Goal: Task Accomplishment & Management: Use online tool/utility

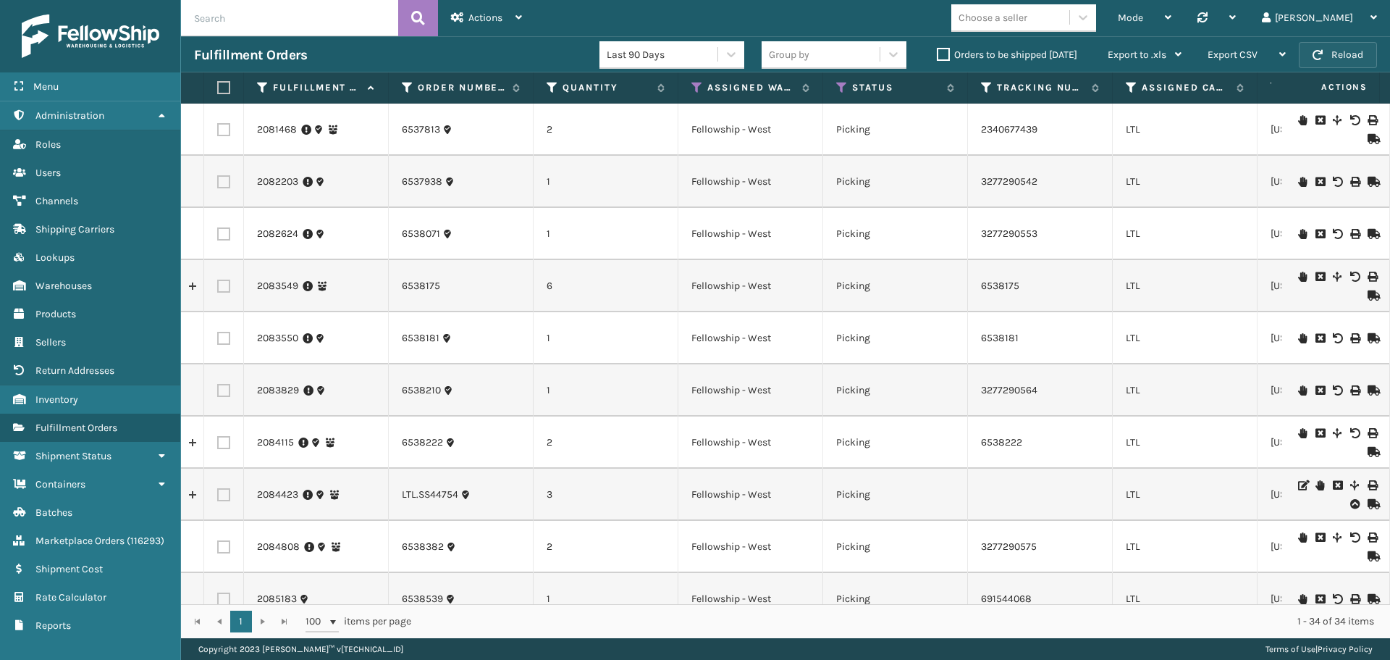
click at [1333, 49] on button "Reload" at bounding box center [1338, 55] width 78 height 26
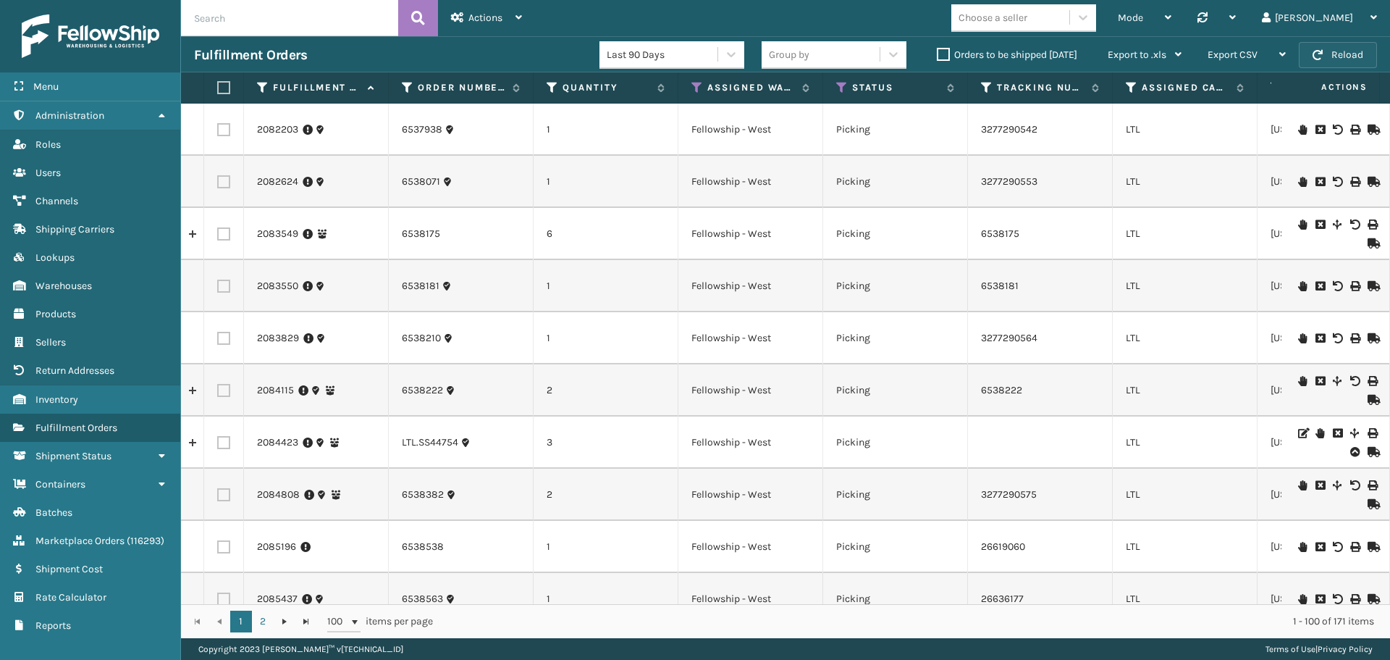
click at [1357, 46] on button "Reload" at bounding box center [1338, 55] width 78 height 26
click at [1128, 93] on icon at bounding box center [1132, 87] width 12 height 13
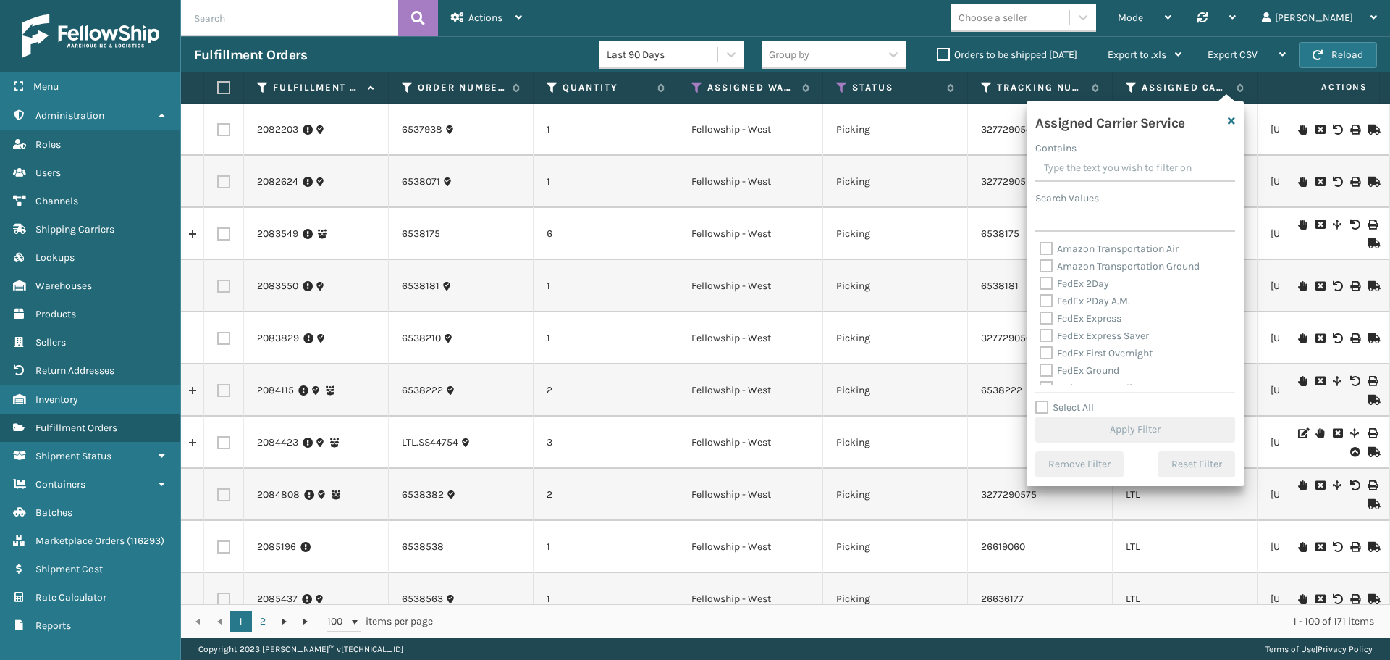
click at [1038, 406] on label "Select All" at bounding box center [1065, 407] width 59 height 12
click at [1038, 400] on input "Select All" at bounding box center [1144, 399] width 217 height 1
checkbox input "true"
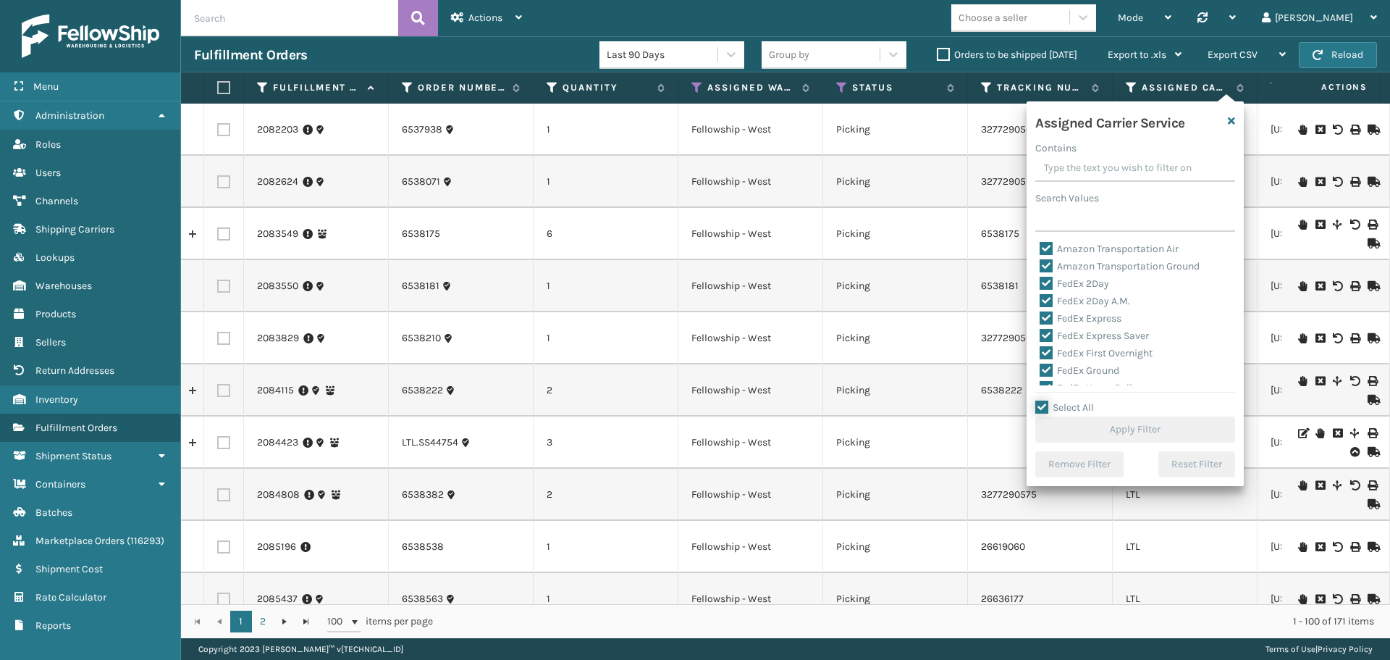
checkbox input "true"
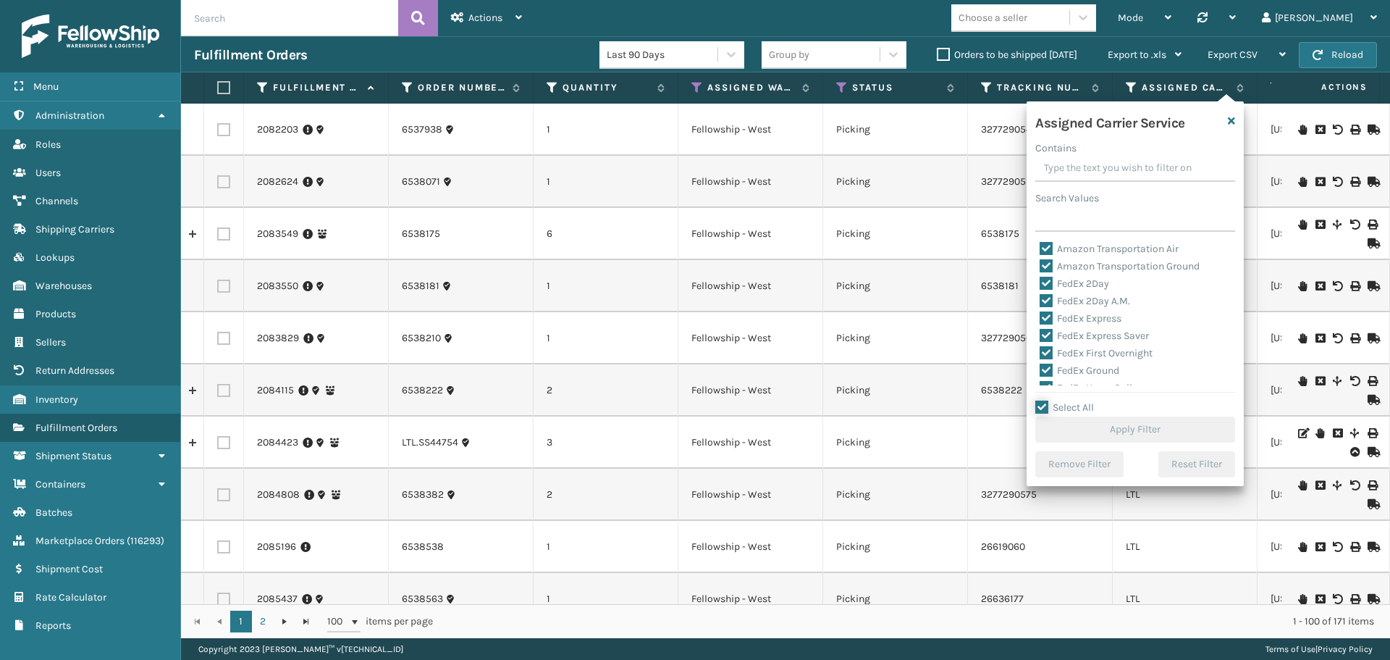
checkbox input "true"
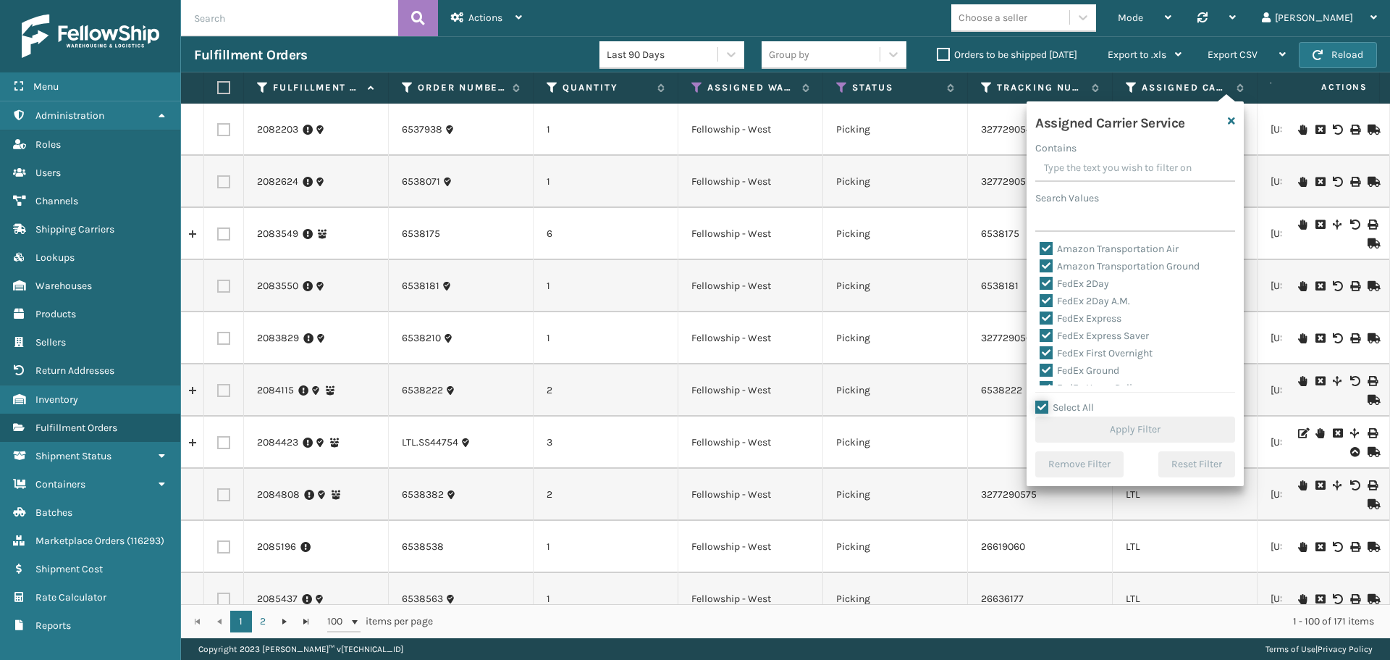
checkbox input "true"
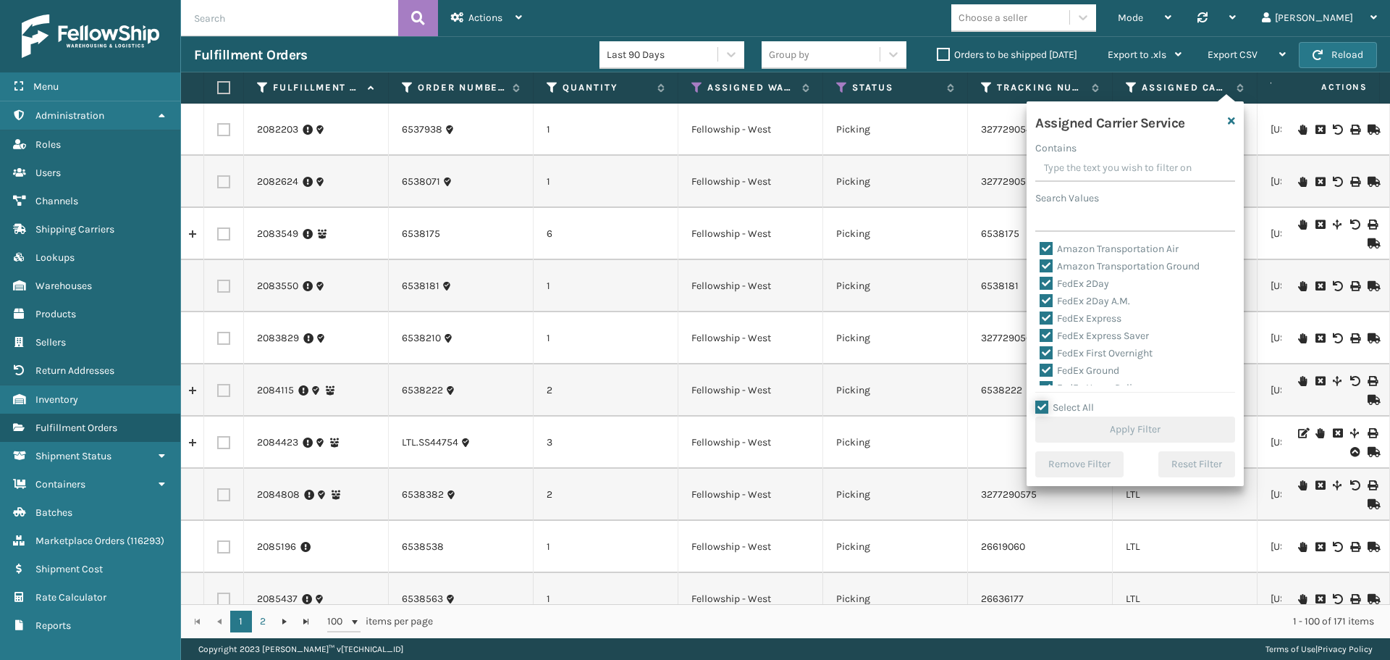
checkbox input "true"
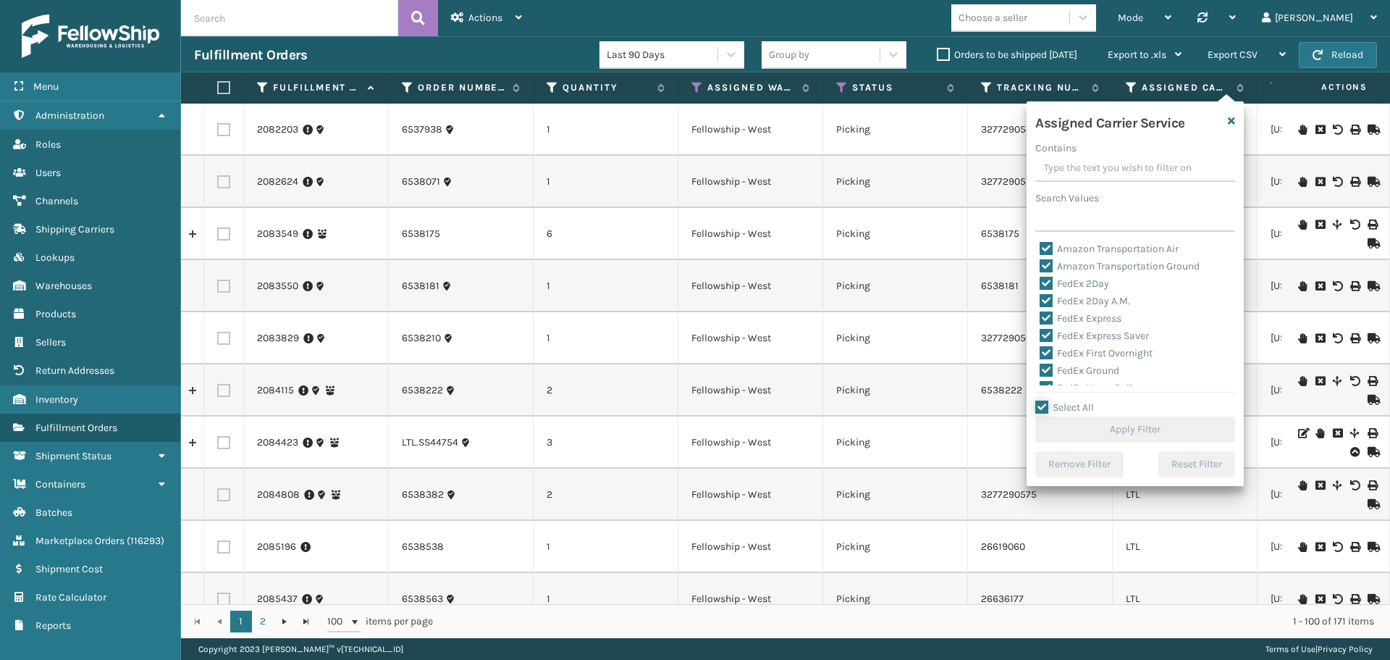
checkbox input "true"
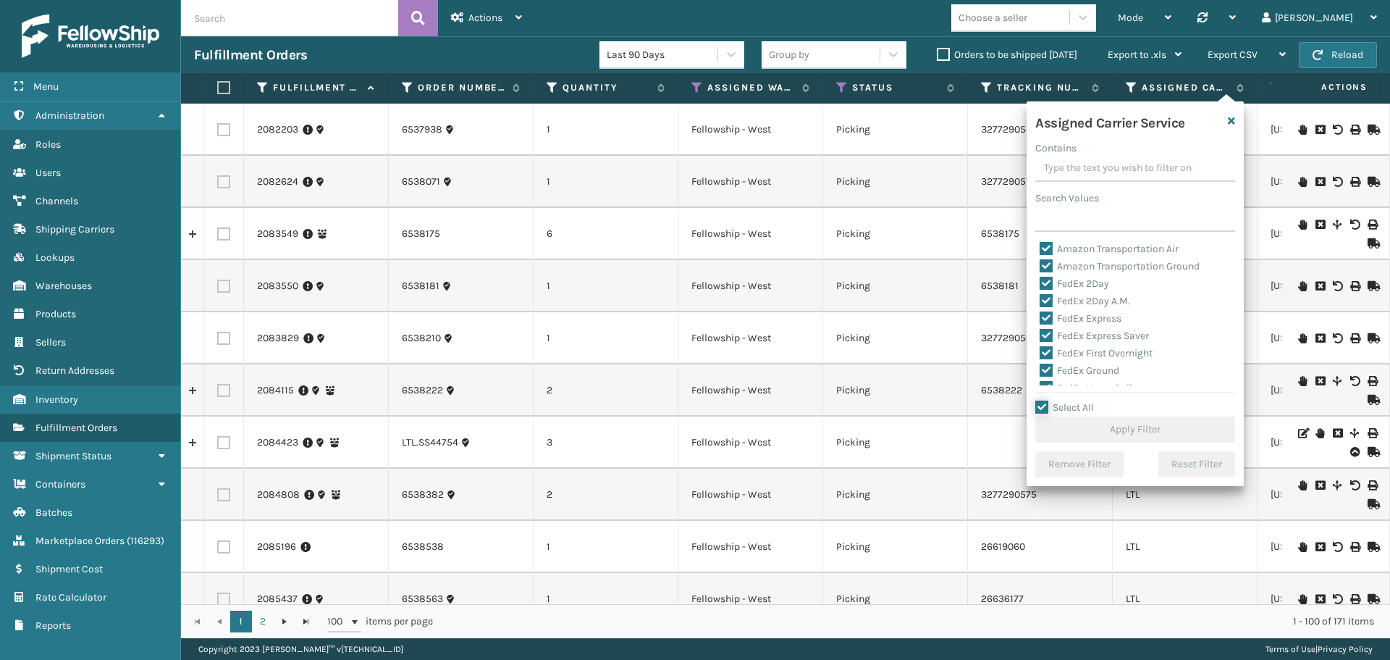
checkbox input "true"
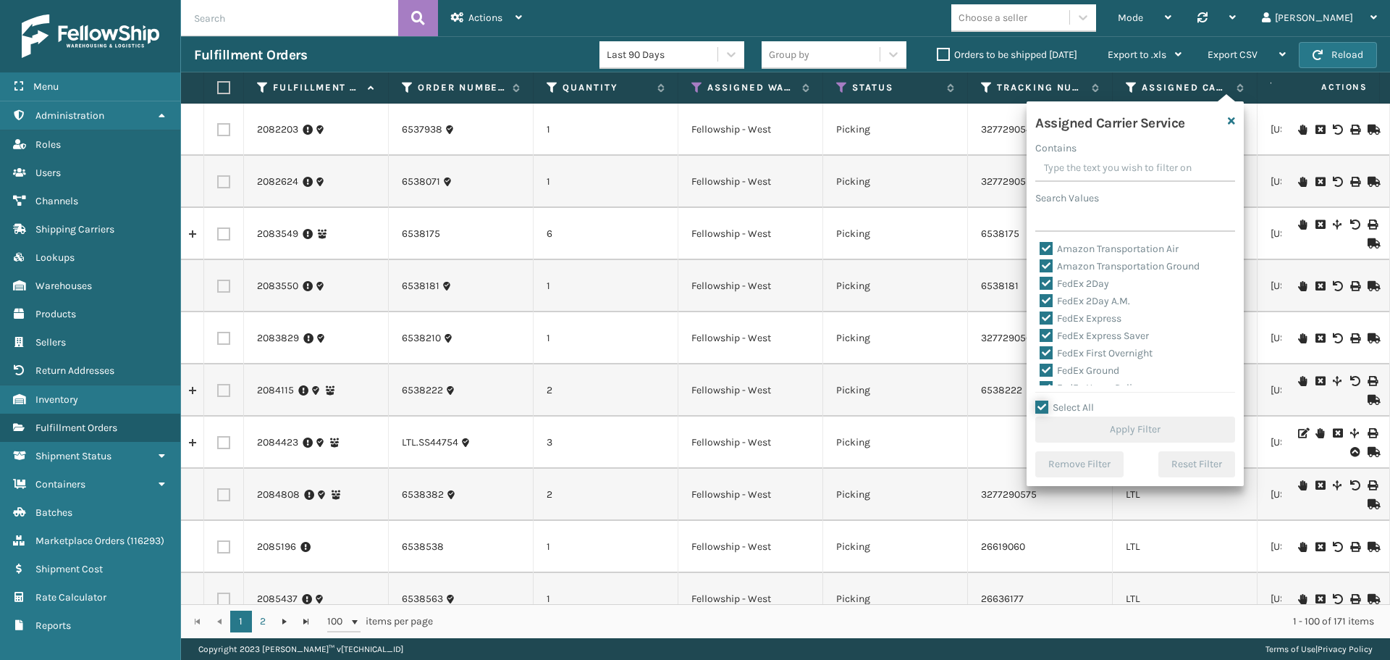
checkbox input "true"
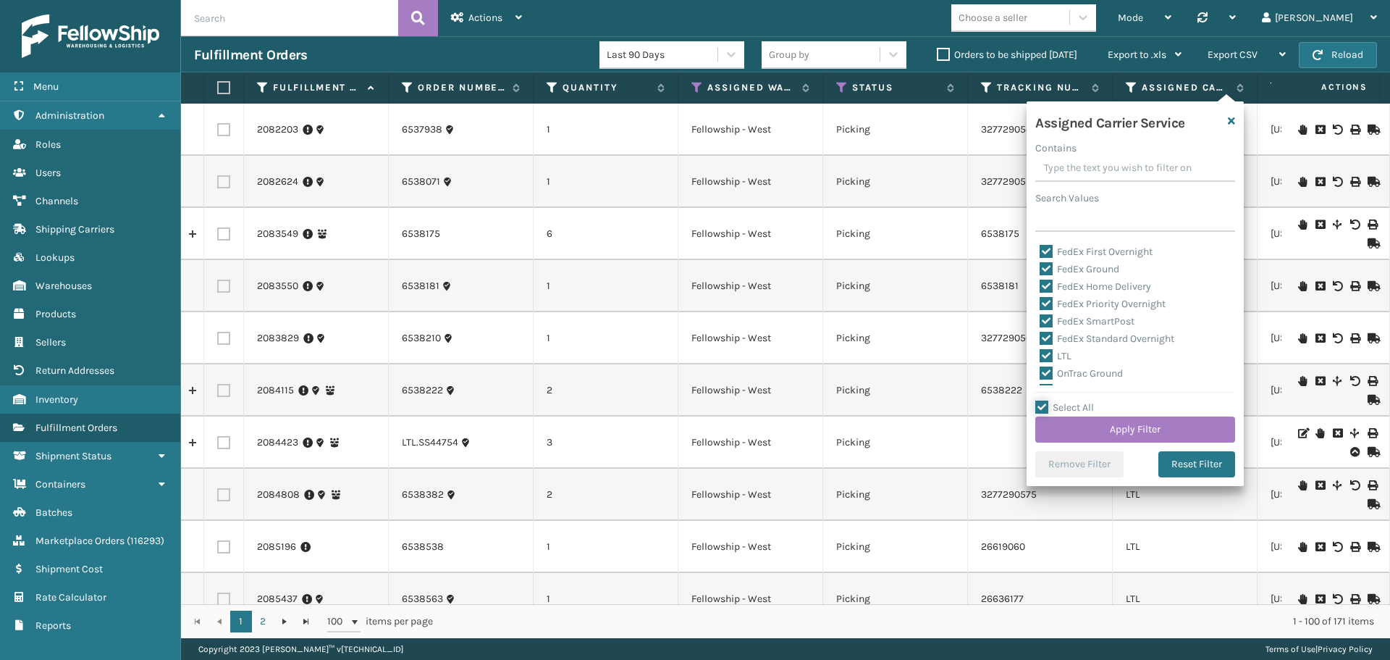
scroll to position [84, 0]
click at [1049, 371] on label "LTL" at bounding box center [1056, 373] width 32 height 12
click at [1041, 371] on input "LTL" at bounding box center [1040, 369] width 1 height 9
checkbox input "false"
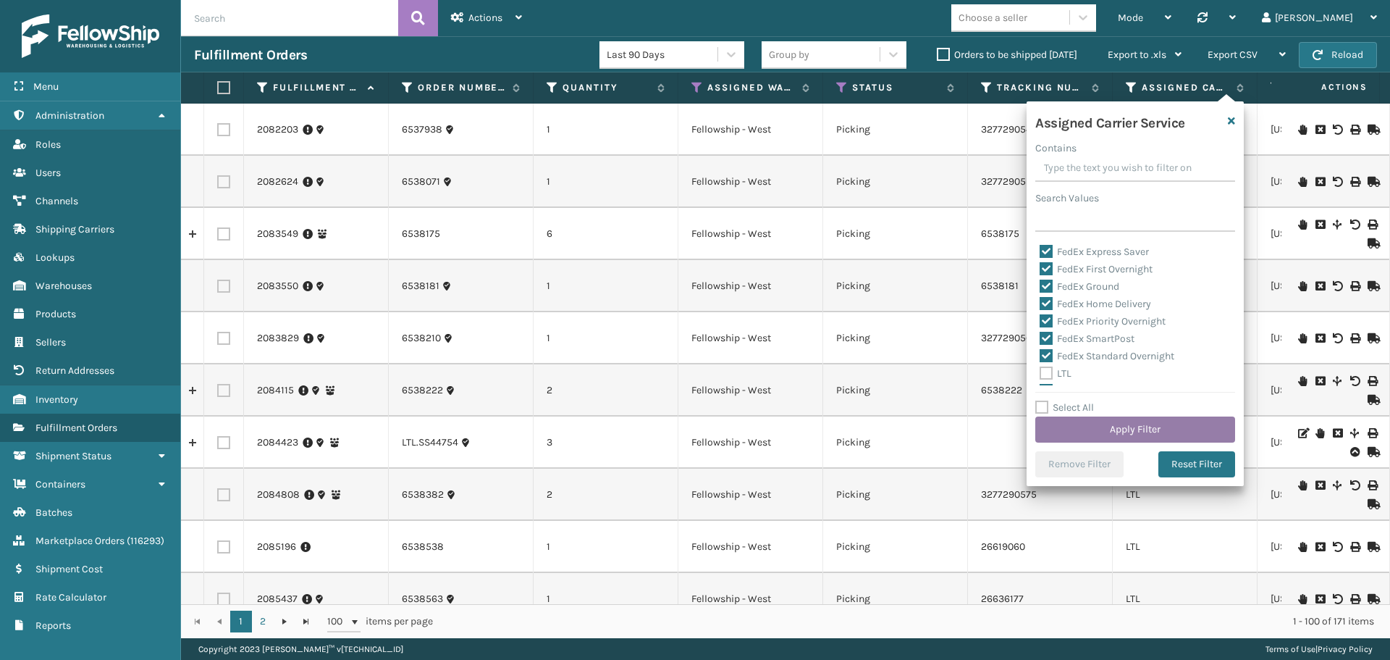
click at [1120, 425] on button "Apply Filter" at bounding box center [1136, 429] width 200 height 26
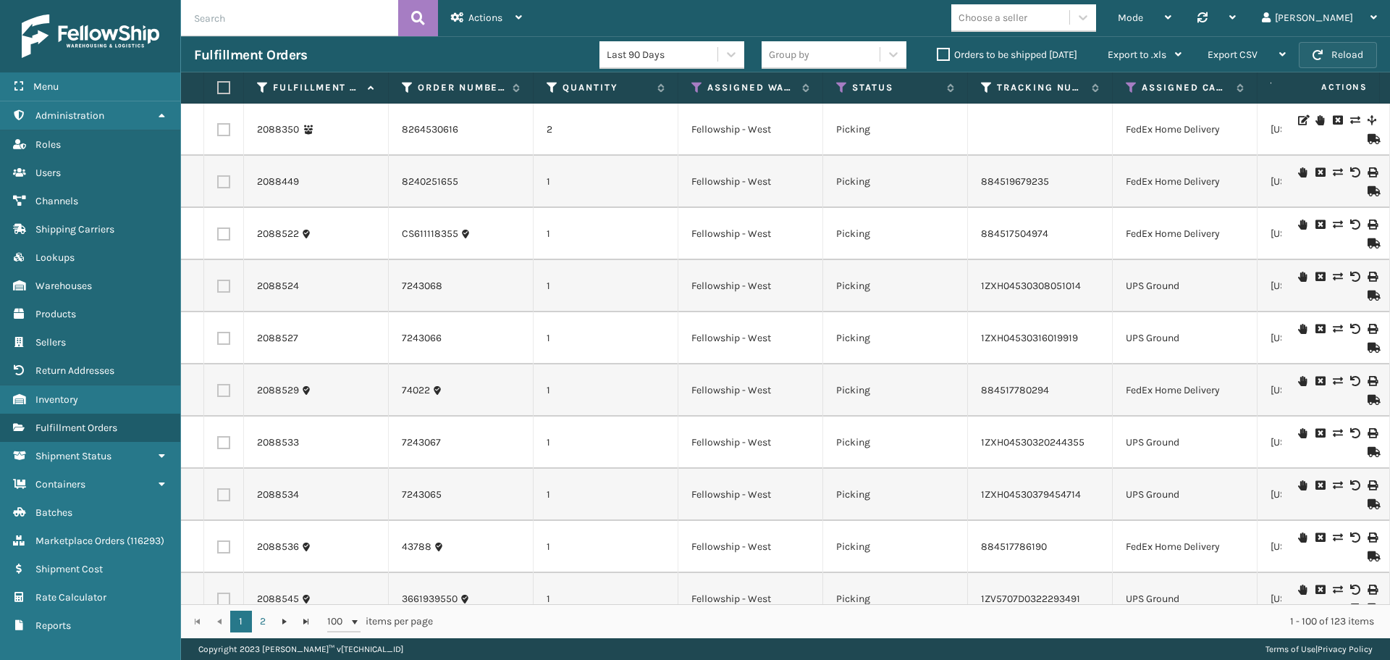
click at [1326, 59] on button "Reload" at bounding box center [1338, 55] width 78 height 26
click at [1325, 57] on button "Reload" at bounding box center [1338, 55] width 78 height 26
click at [1329, 54] on button "Reload" at bounding box center [1338, 55] width 78 height 26
drag, startPoint x: 396, startPoint y: 25, endPoint x: 440, endPoint y: 21, distance: 44.4
click at [406, 25] on div at bounding box center [309, 18] width 257 height 36
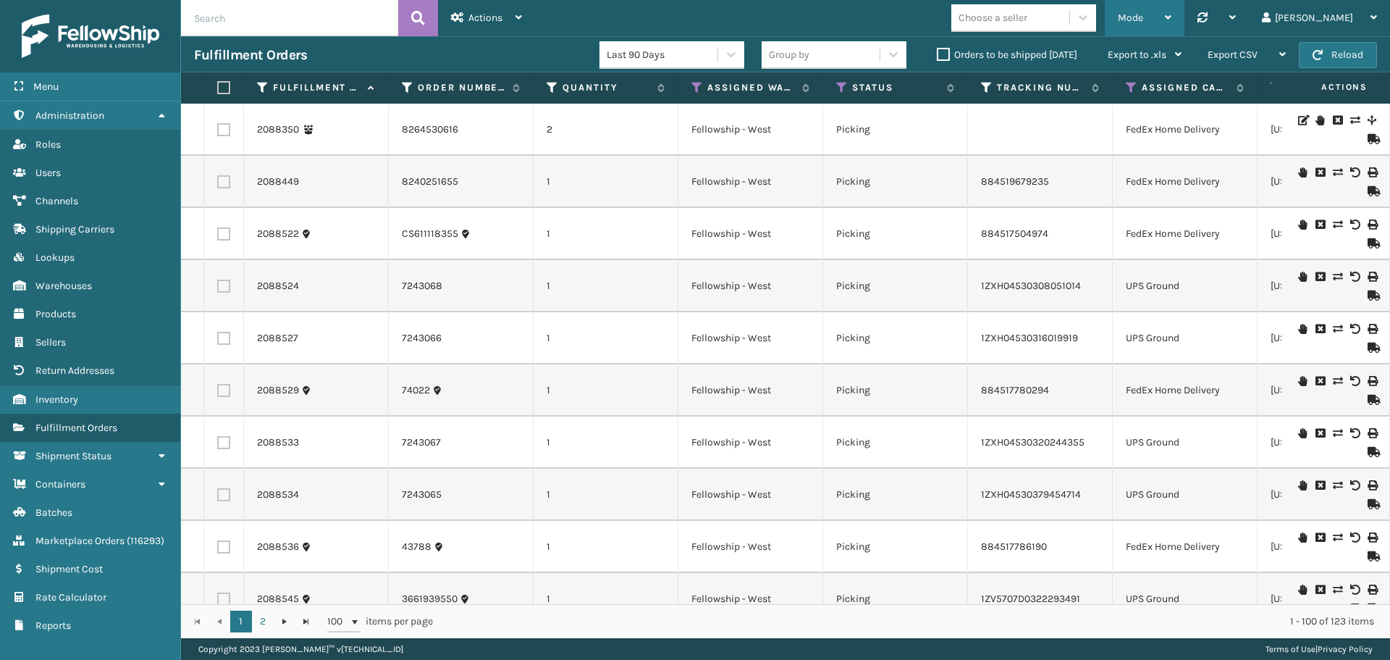
click at [1172, 20] on div "Mode" at bounding box center [1145, 18] width 54 height 36
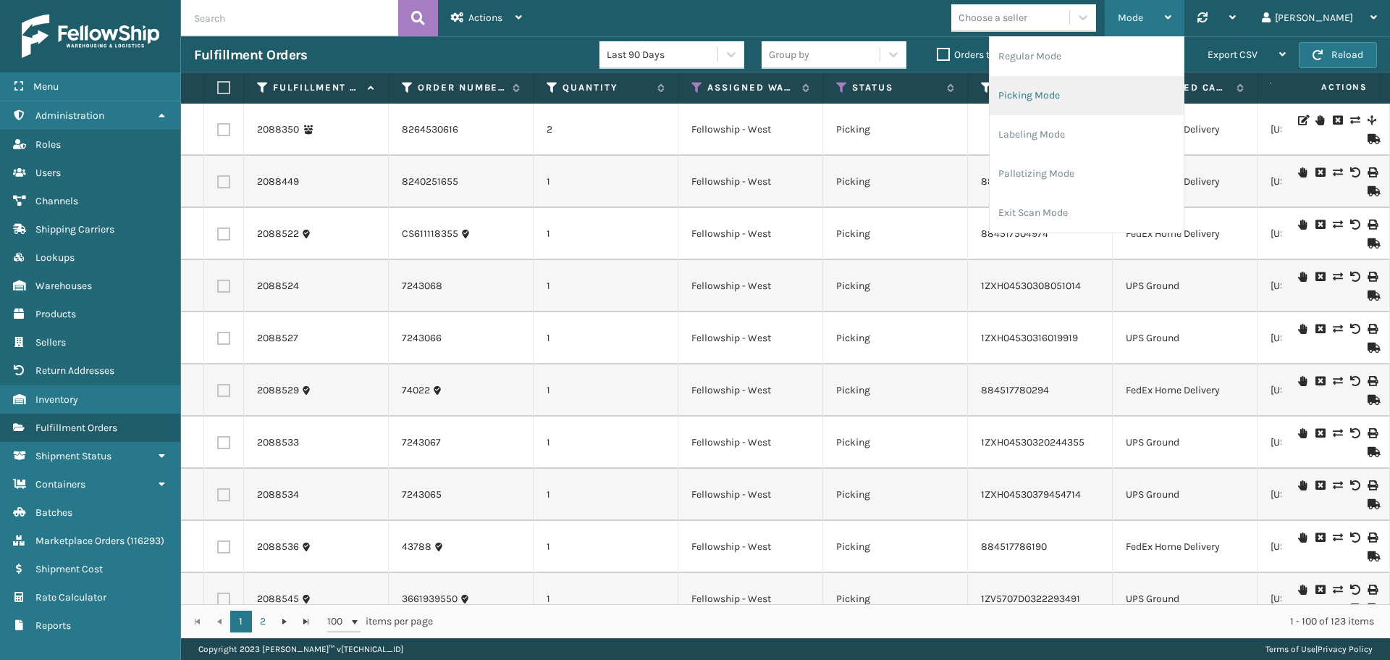
click at [1081, 88] on li "Picking Mode" at bounding box center [1087, 95] width 194 height 39
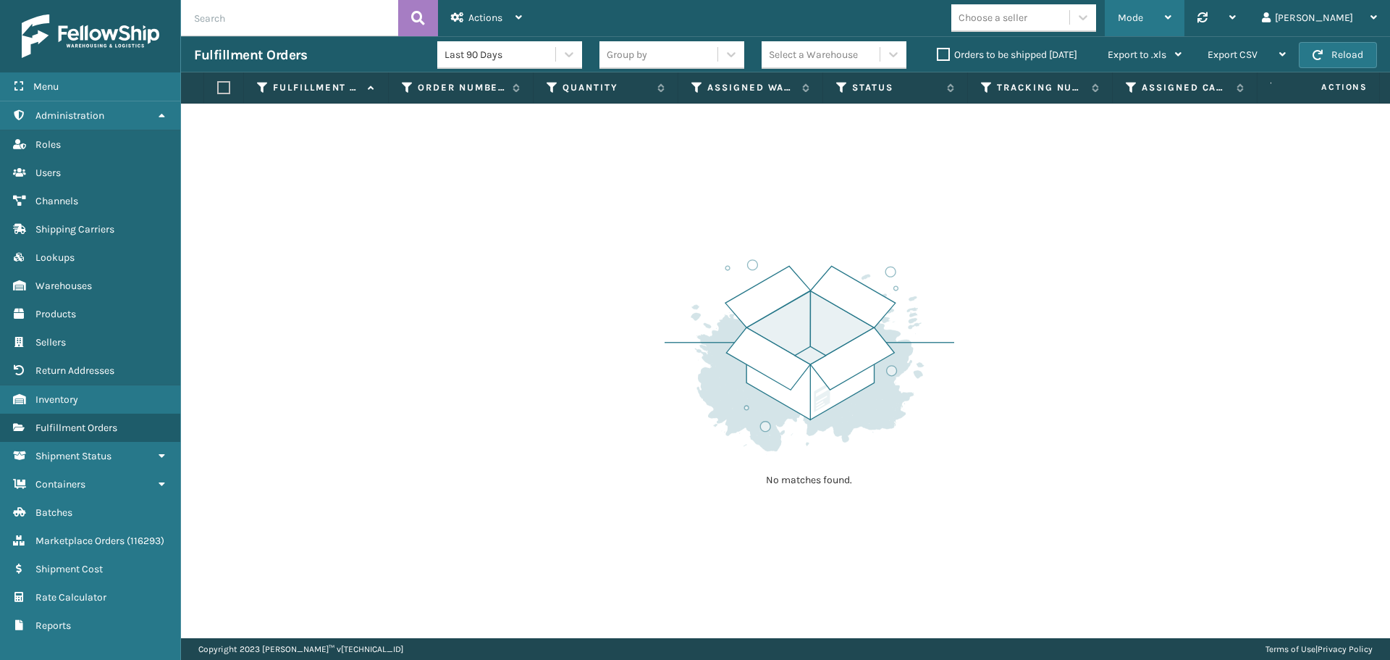
click at [1143, 20] on span "Mode" at bounding box center [1130, 18] width 25 height 12
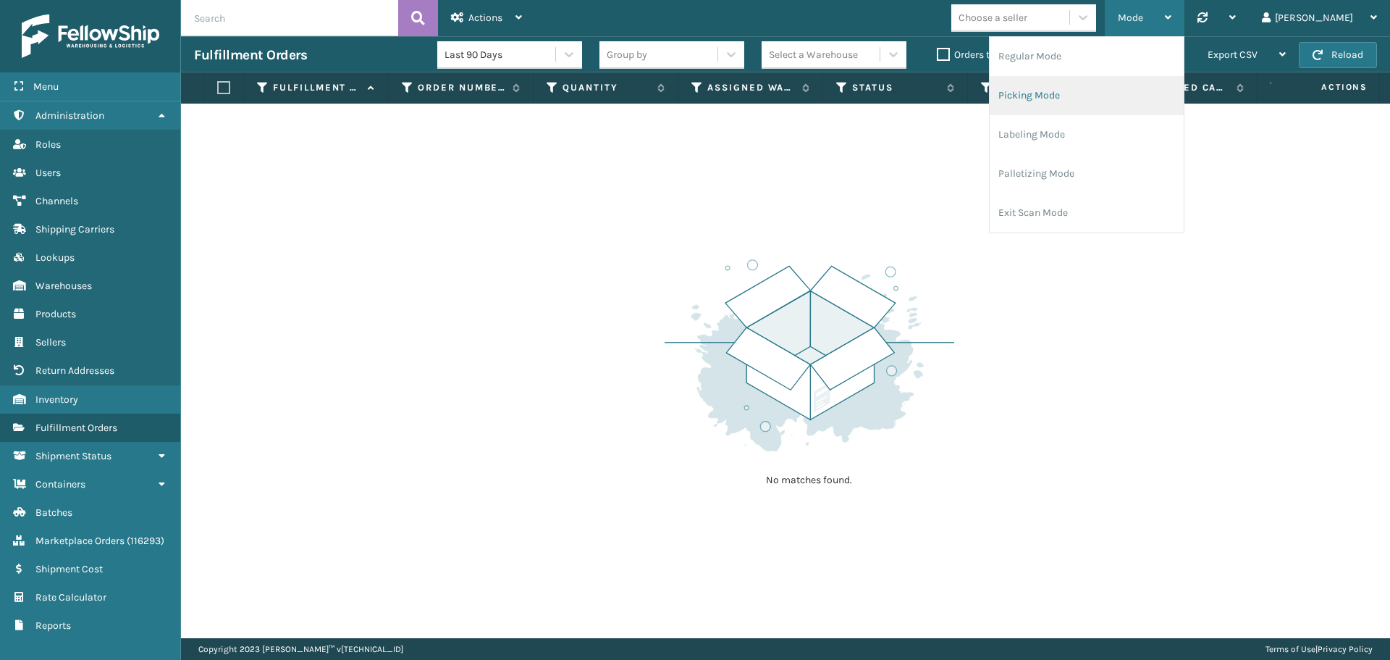
click at [1141, 103] on li "Picking Mode" at bounding box center [1087, 95] width 194 height 39
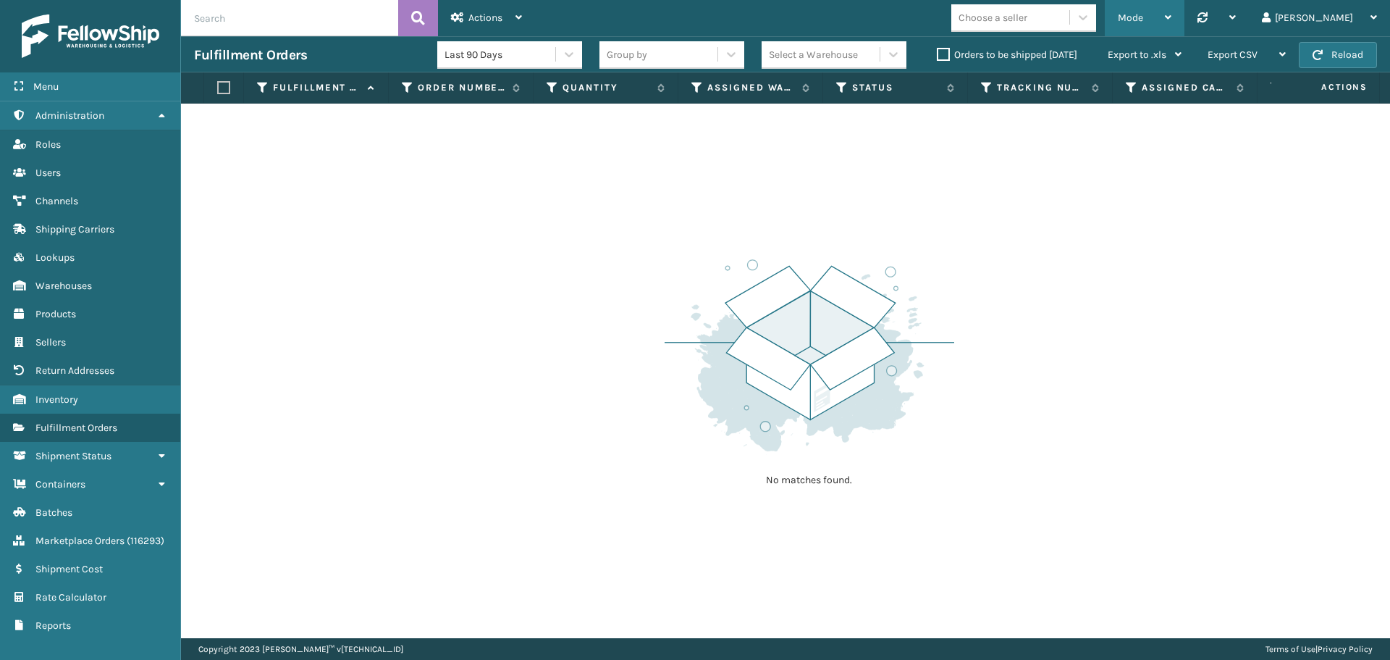
click at [1172, 22] on div "Mode" at bounding box center [1145, 18] width 54 height 36
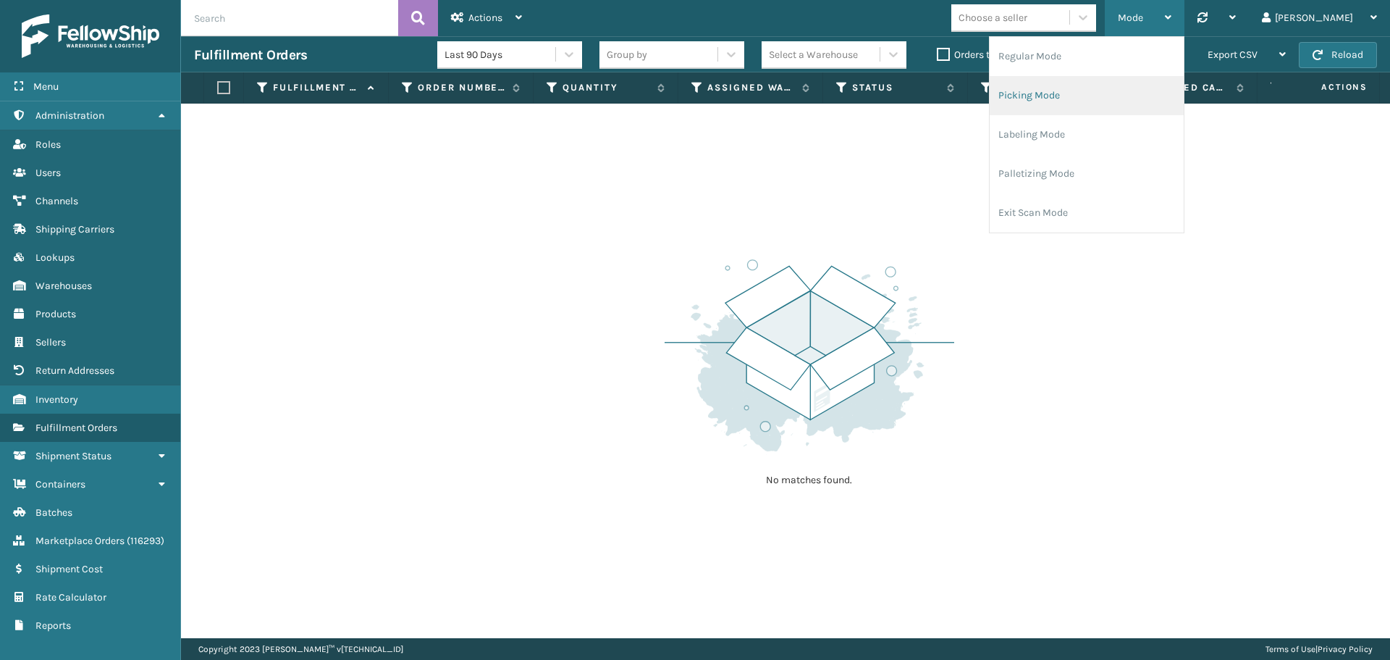
click at [1112, 98] on li "Picking Mode" at bounding box center [1087, 95] width 194 height 39
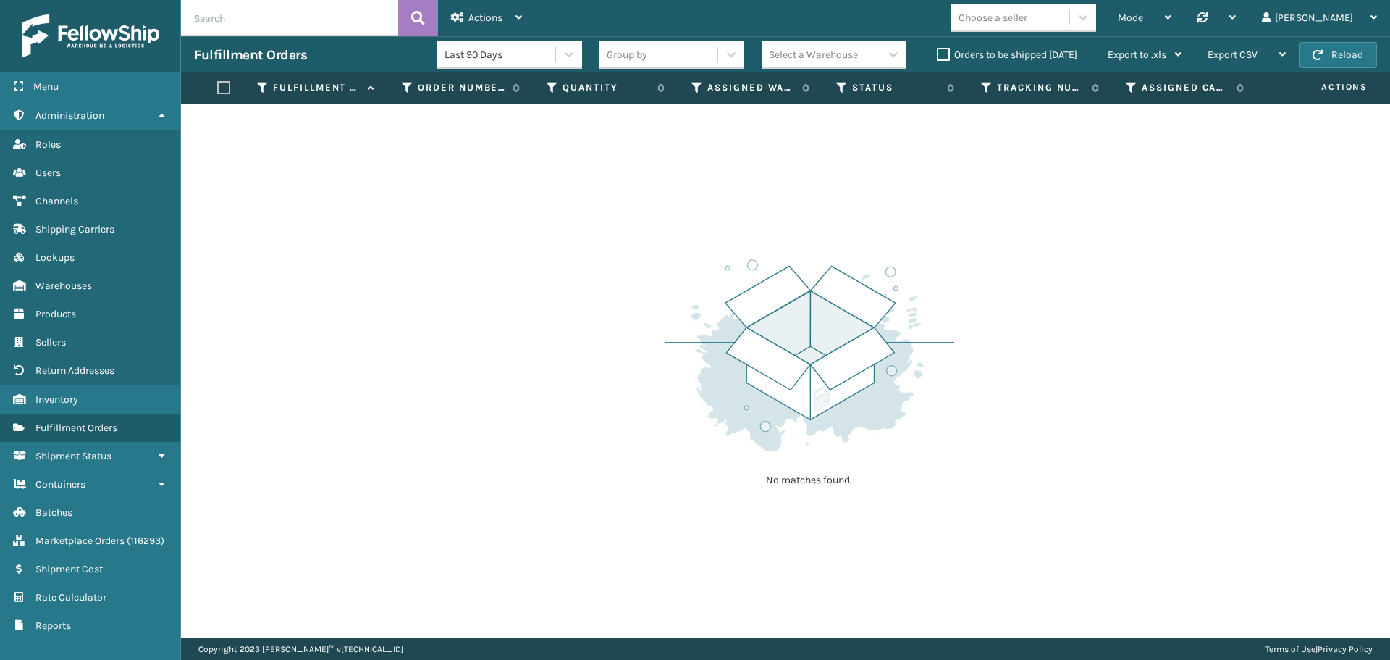
click at [941, 53] on label "Orders to be shipped today" at bounding box center [1007, 55] width 140 height 12
click at [938, 53] on input "Orders to be shipped today" at bounding box center [937, 50] width 1 height 9
checkbox input "true"
click at [1143, 17] on span "Mode" at bounding box center [1130, 18] width 25 height 12
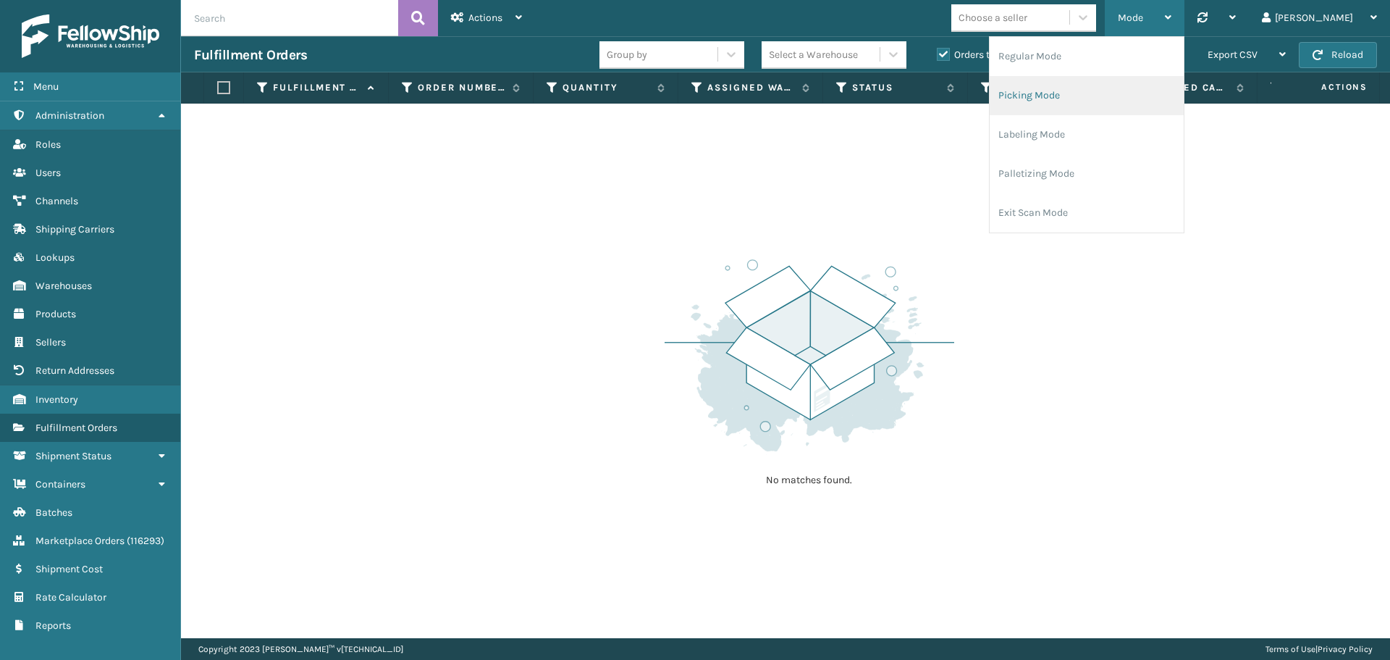
click at [1104, 93] on li "Picking Mode" at bounding box center [1087, 95] width 194 height 39
